Goal: Task Accomplishment & Management: Use online tool/utility

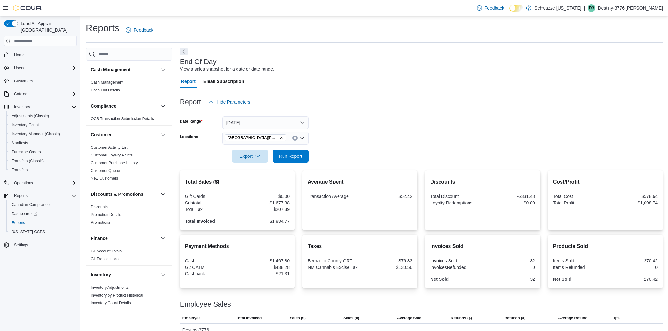
scroll to position [37, 0]
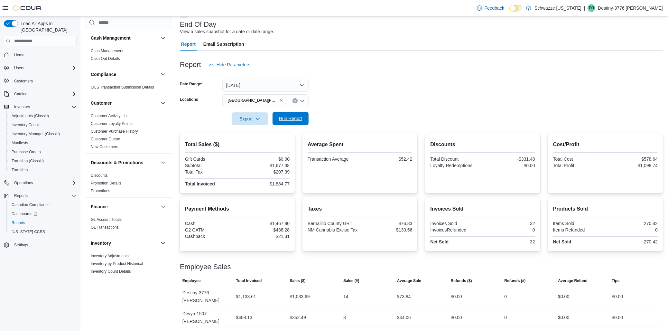
click at [305, 117] on button "Run Report" at bounding box center [291, 118] width 36 height 13
click at [289, 118] on span "Run Report" at bounding box center [290, 118] width 23 height 6
click at [256, 86] on button "[DATE]" at bounding box center [265, 85] width 86 height 13
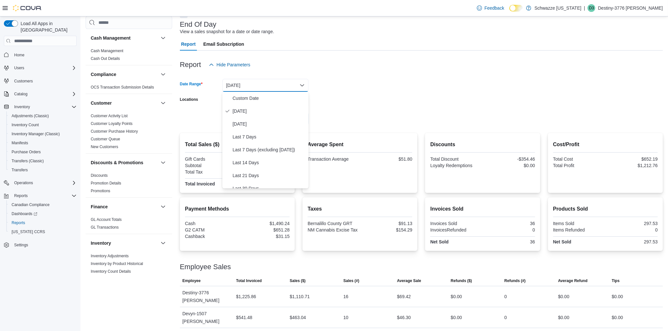
click at [342, 88] on form "Date Range [DATE] Locations [GEOGRAPHIC_DATA][PERSON_NAME] Export Run Report" at bounding box center [421, 98] width 483 height 54
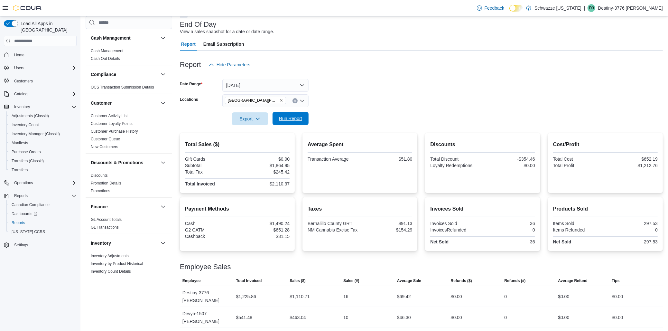
click at [277, 112] on span "Run Report" at bounding box center [290, 118] width 28 height 13
click at [300, 118] on span "Run Report" at bounding box center [290, 118] width 23 height 6
click at [286, 118] on span "Run Report" at bounding box center [290, 118] width 23 height 6
click at [348, 76] on div at bounding box center [421, 75] width 483 height 8
click at [307, 121] on button "Run Report" at bounding box center [291, 118] width 36 height 13
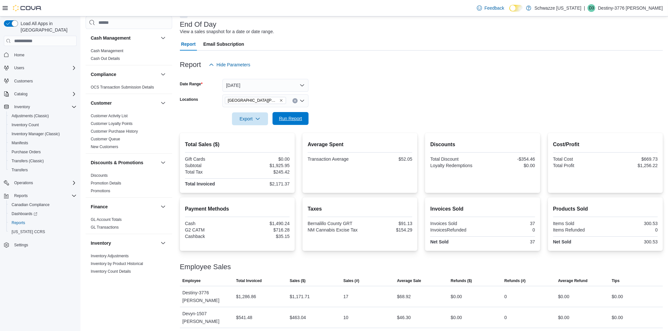
click at [294, 115] on span "Run Report" at bounding box center [290, 118] width 28 height 13
click at [330, 112] on form "Date Range [DATE] Locations [GEOGRAPHIC_DATA][PERSON_NAME] Export Run Report" at bounding box center [421, 98] width 483 height 54
click at [331, 107] on div at bounding box center [421, 109] width 483 height 5
